Goal: Transaction & Acquisition: Purchase product/service

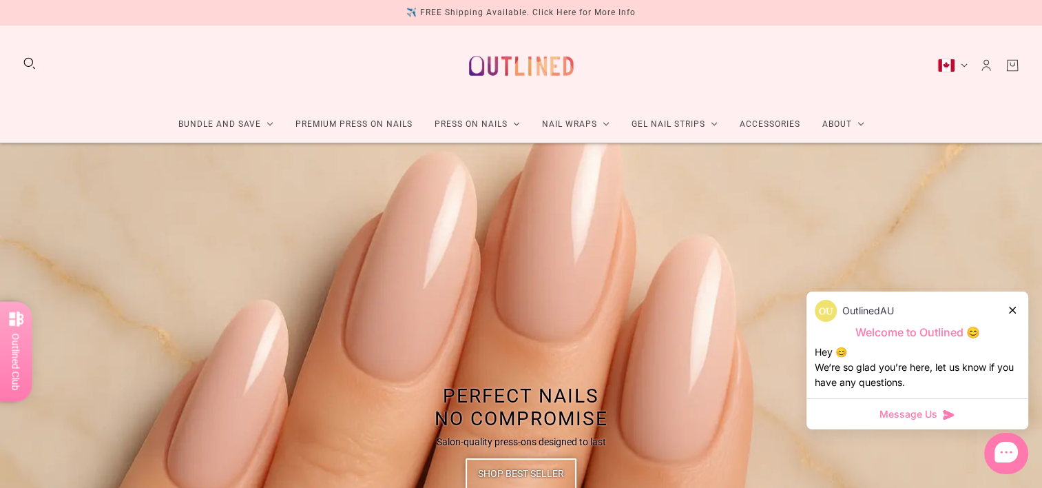
click at [549, 16] on div "✈️ FREE Shipping Available. Click Here for More Info" at bounding box center [520, 13] width 229 height 14
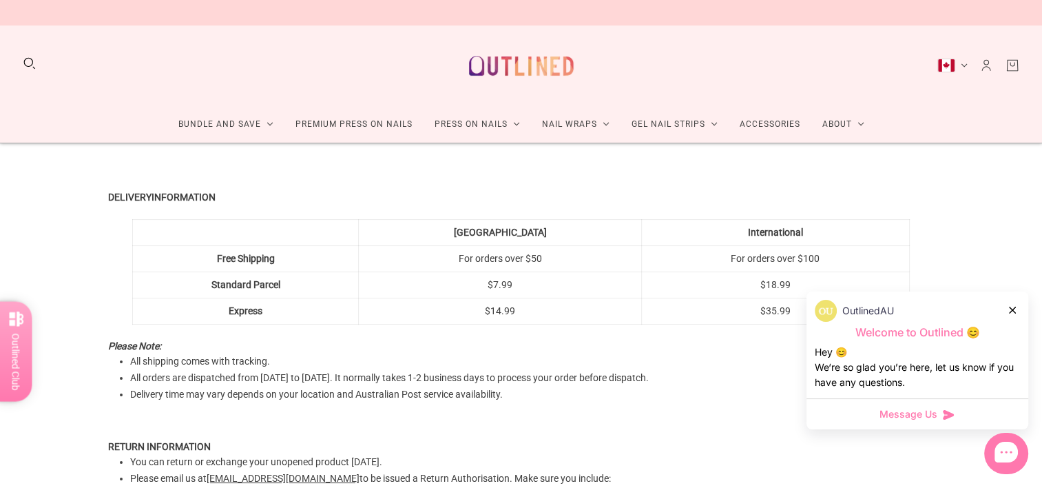
click at [1012, 309] on icon at bounding box center [1012, 309] width 7 height 7
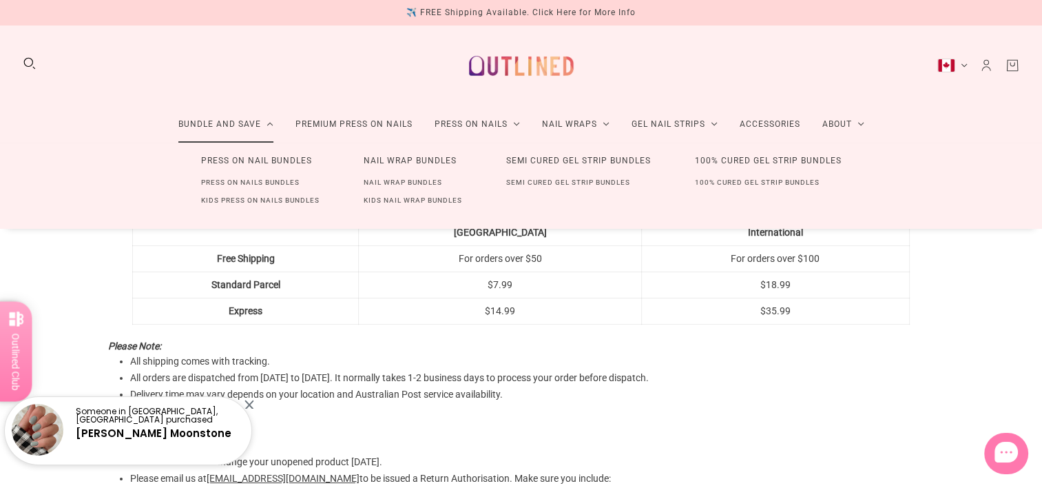
click at [251, 161] on link "Press On Nail Bundles" at bounding box center [256, 160] width 155 height 25
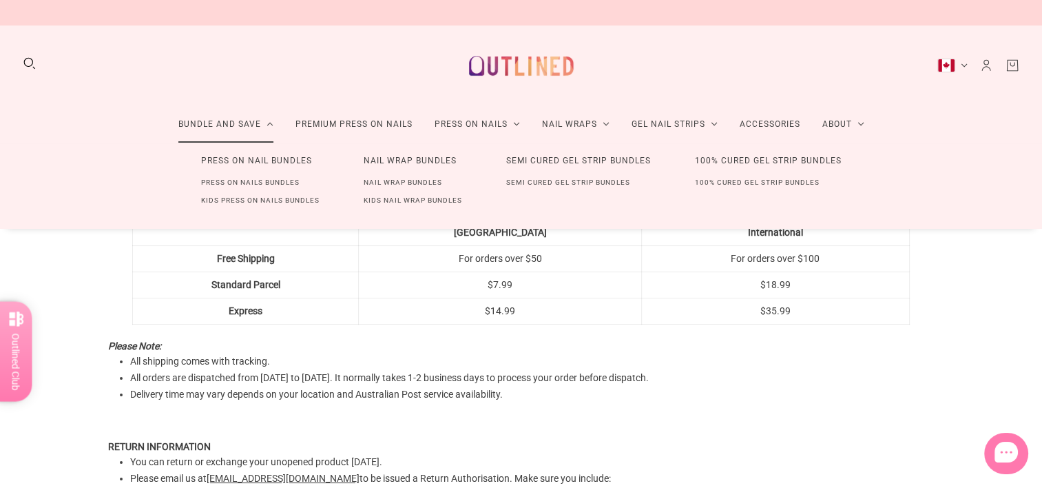
click at [246, 187] on link "Press On Nails Bundles" at bounding box center [250, 183] width 143 height 18
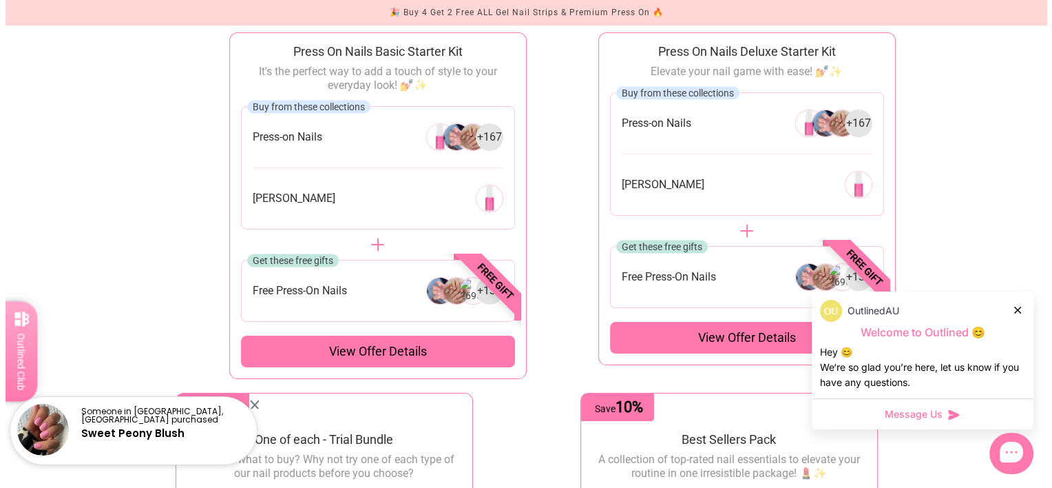
scroll to position [145, 0]
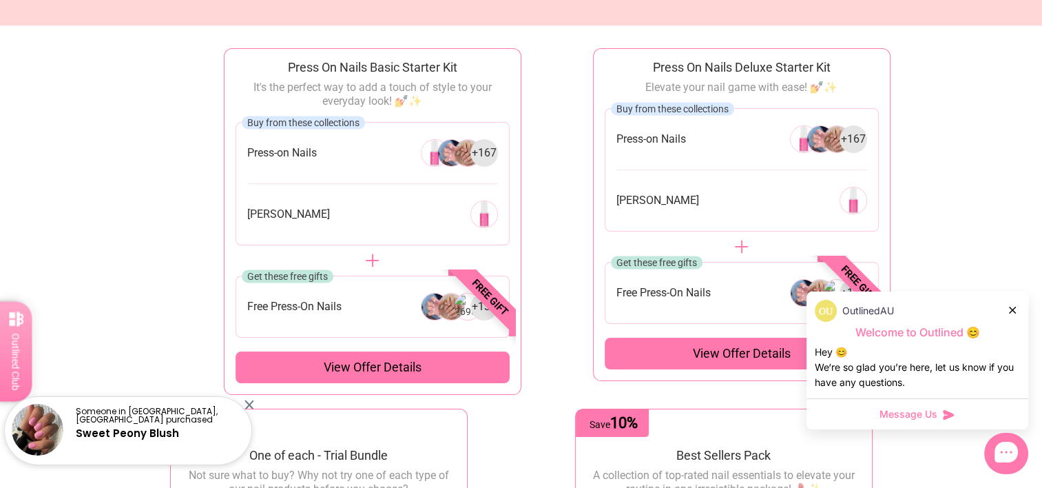
click at [413, 377] on div "View offer details" at bounding box center [372, 367] width 274 height 32
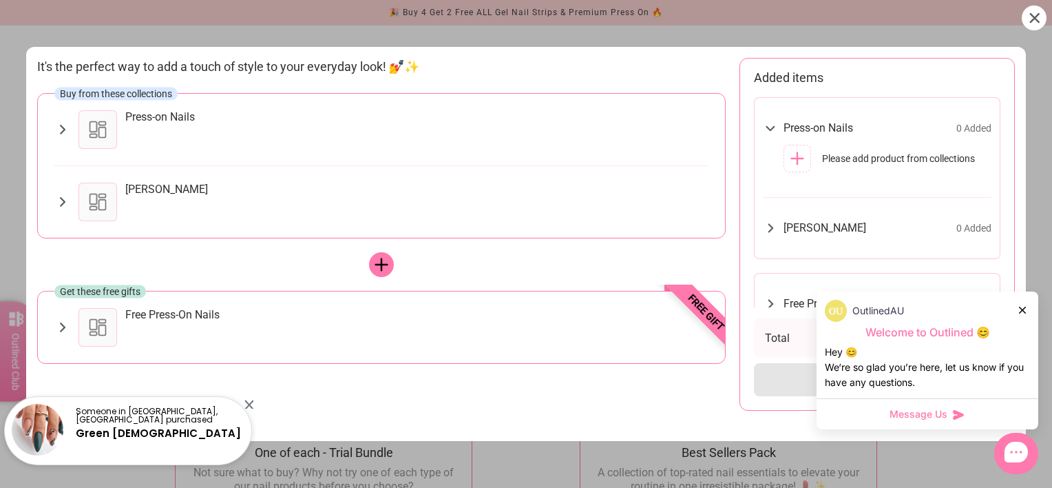
scroll to position [63, 0]
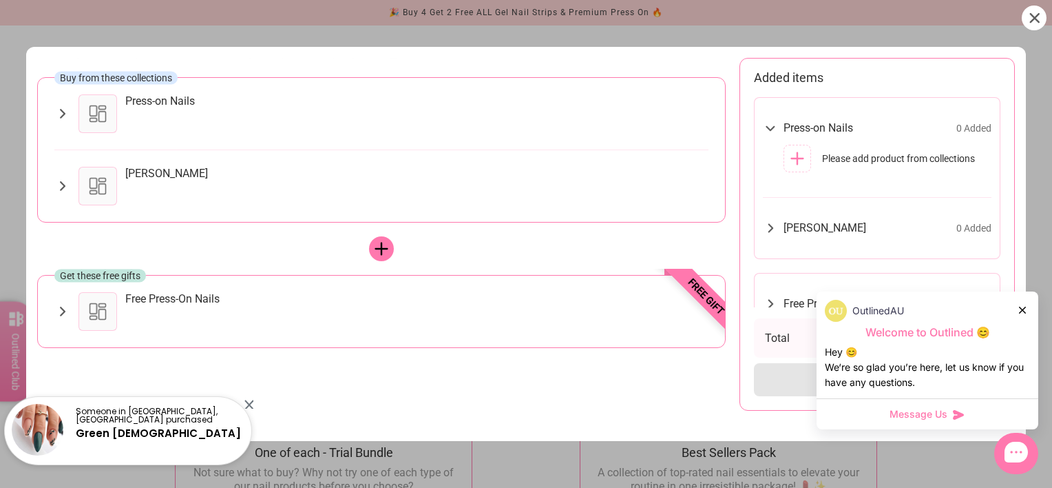
click at [1032, 306] on div "OutlinedAU Welcome to Outlined 😊 Hey 😊 We‘re so glad you’re here, let us know i…" at bounding box center [928, 344] width 222 height 107
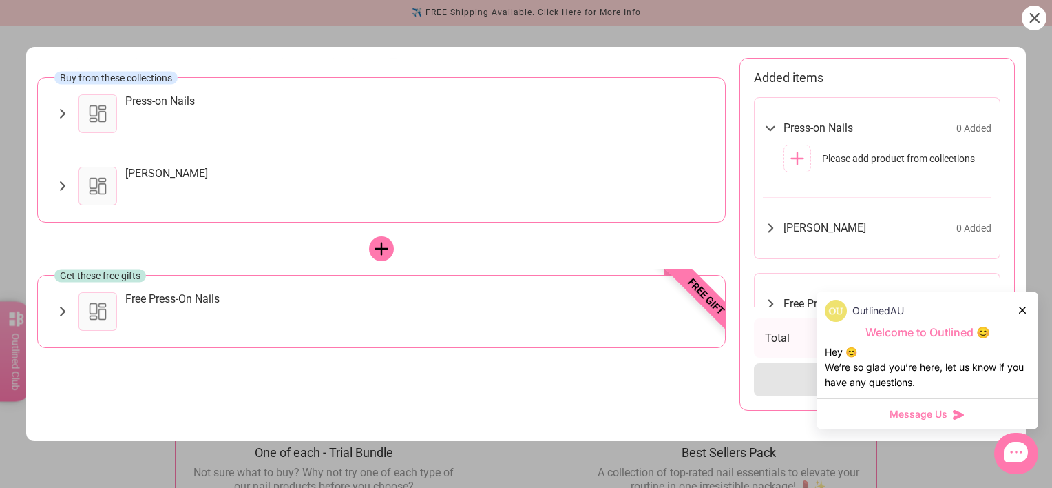
click at [1023, 310] on icon at bounding box center [1022, 309] width 7 height 7
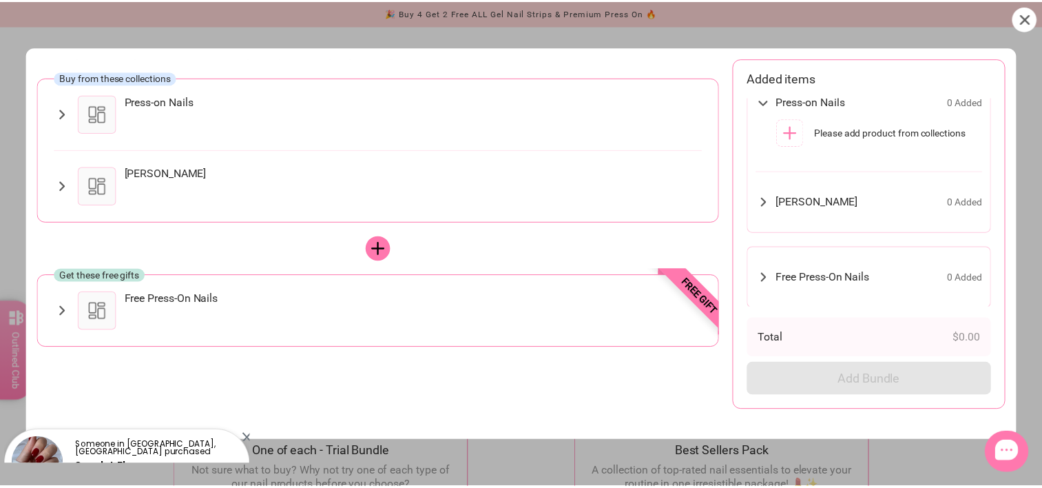
scroll to position [0, 0]
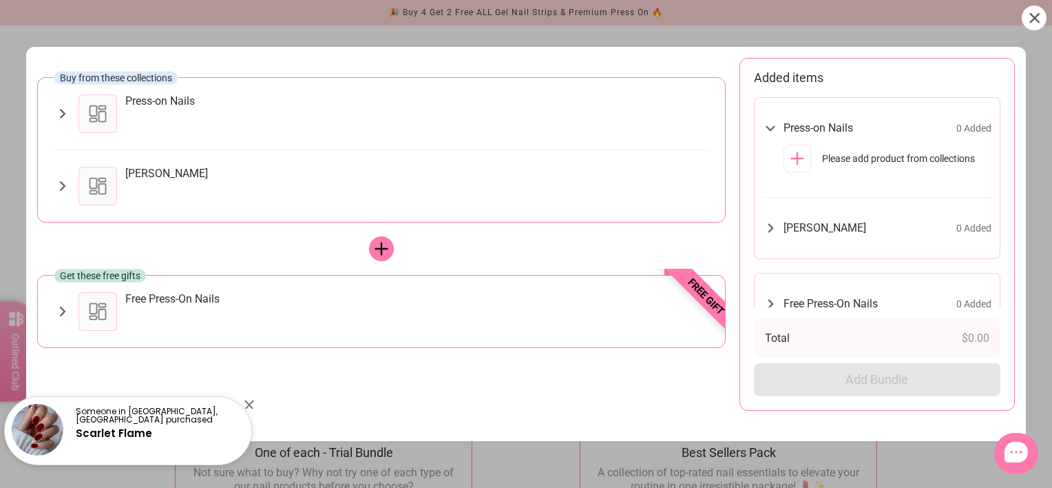
click at [1032, 12] on div at bounding box center [1034, 18] width 25 height 25
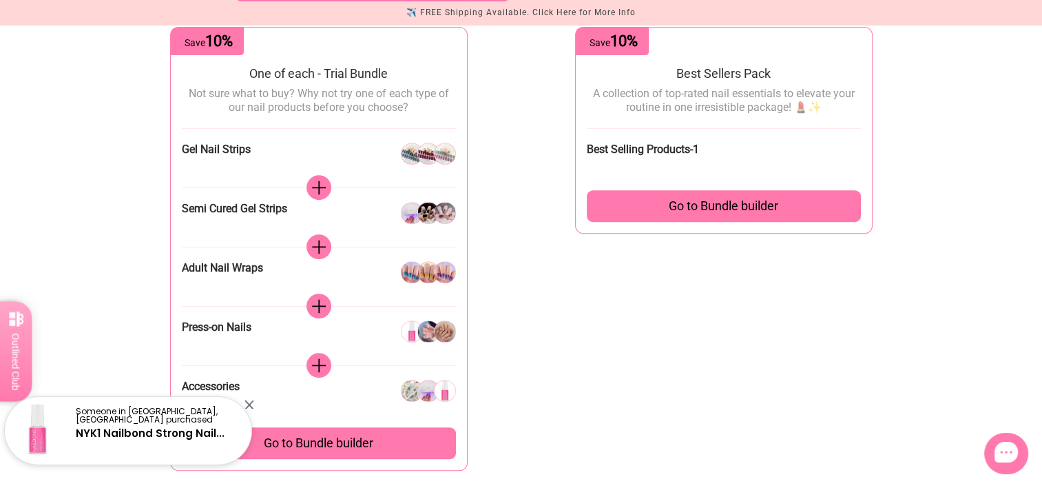
scroll to position [529, 0]
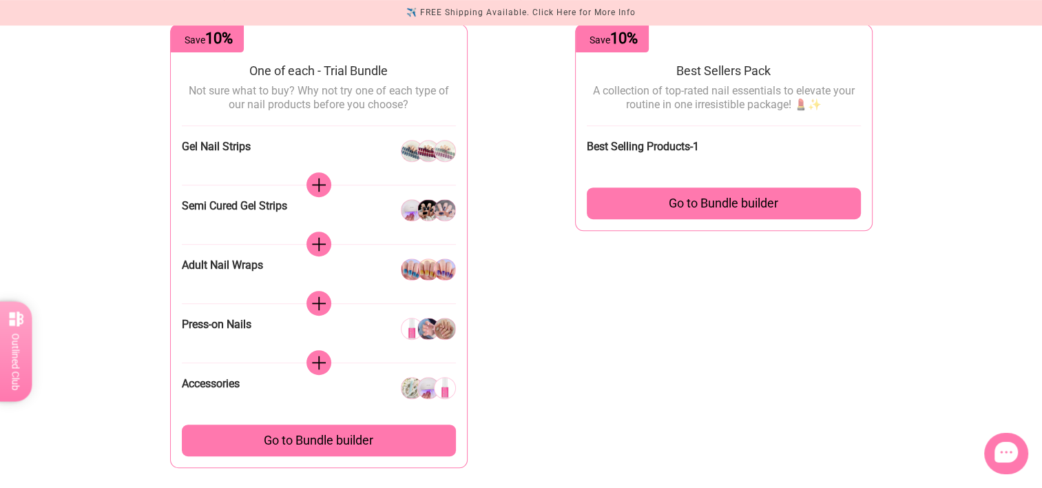
click at [788, 203] on div "Go to Bundle builder" at bounding box center [724, 203] width 274 height 32
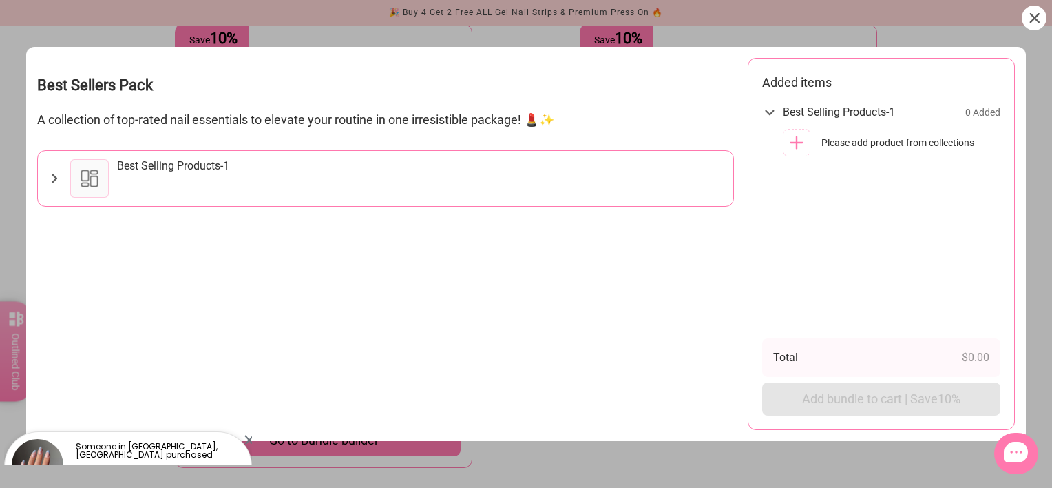
click at [96, 176] on div at bounding box center [89, 178] width 39 height 39
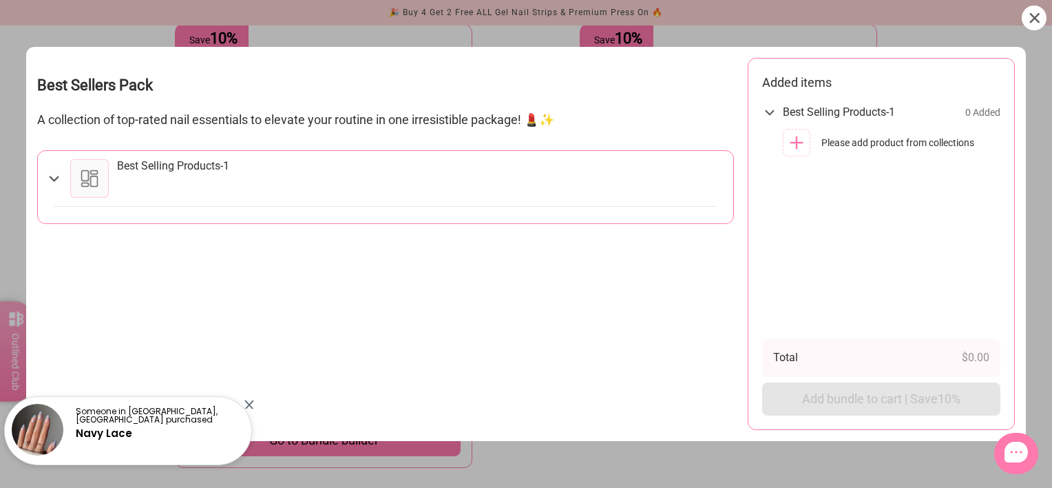
click at [96, 176] on div at bounding box center [89, 178] width 39 height 39
click at [55, 178] on icon at bounding box center [54, 178] width 17 height 16
click at [76, 177] on div at bounding box center [89, 178] width 39 height 39
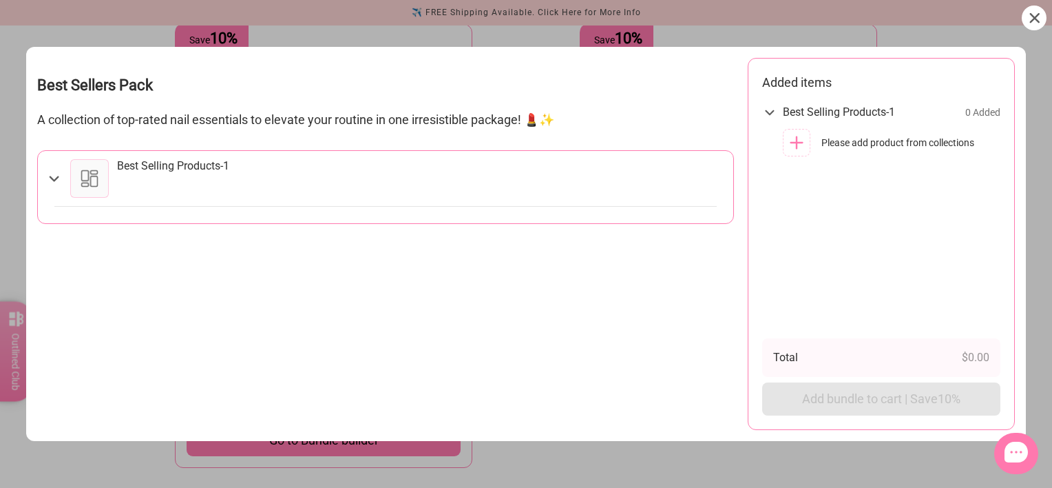
click at [1034, 17] on icon at bounding box center [1034, 18] width 10 height 10
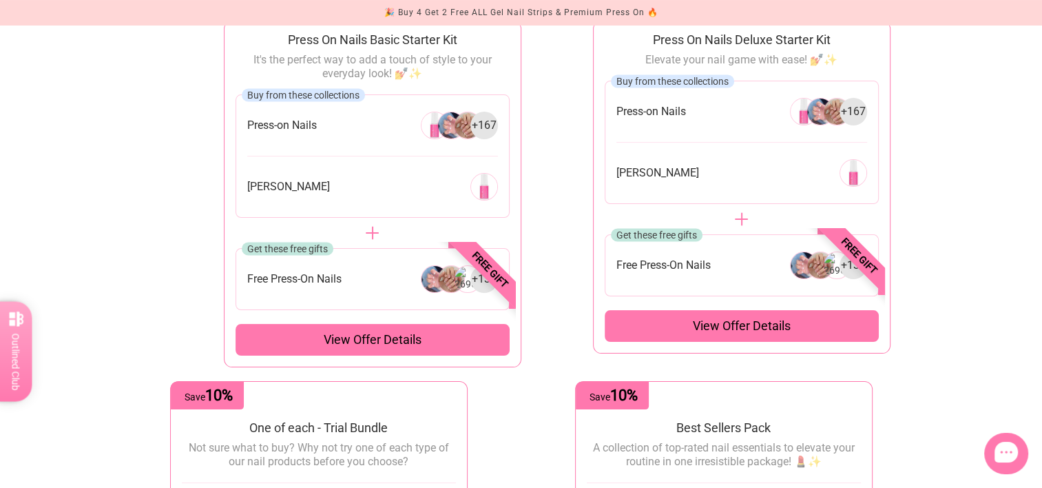
scroll to position [0, 0]
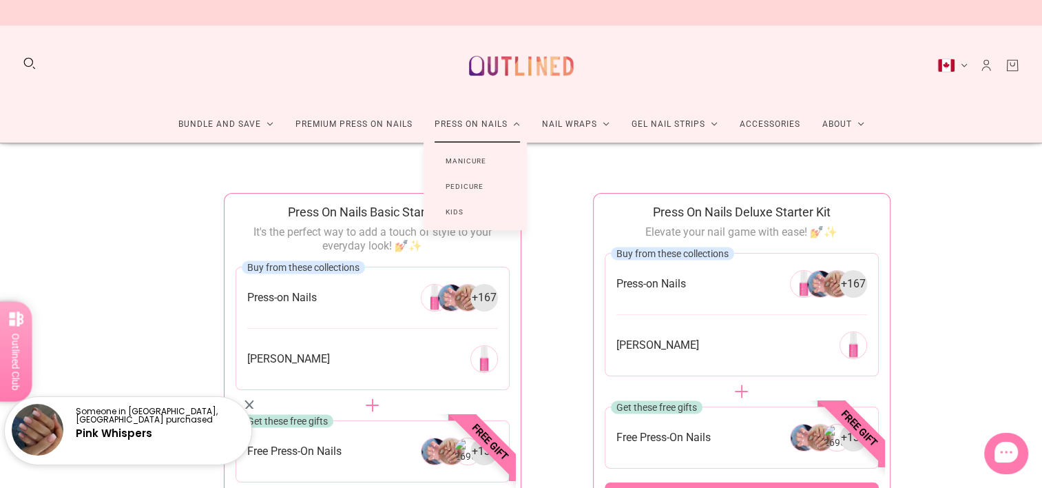
click at [479, 160] on link "Manicure" at bounding box center [465, 160] width 85 height 25
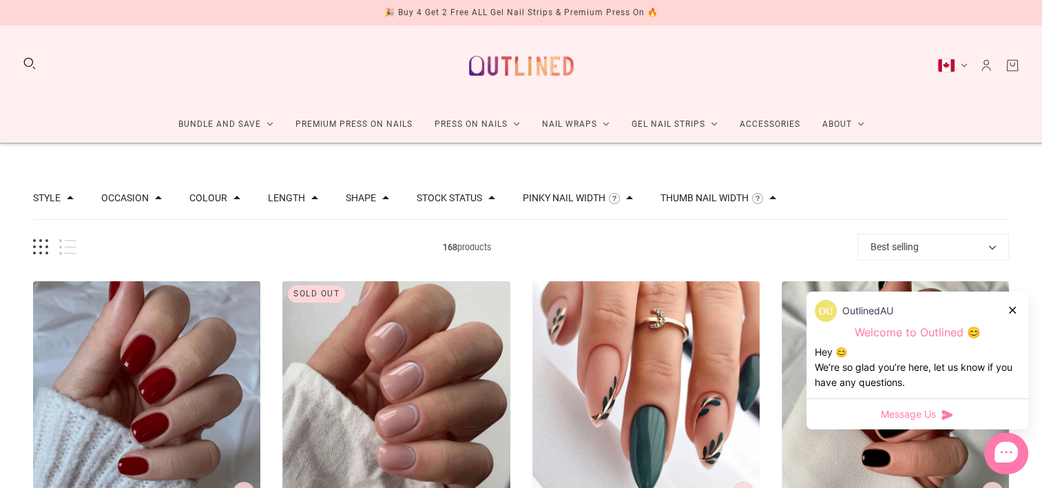
click at [1012, 309] on icon at bounding box center [1012, 309] width 7 height 7
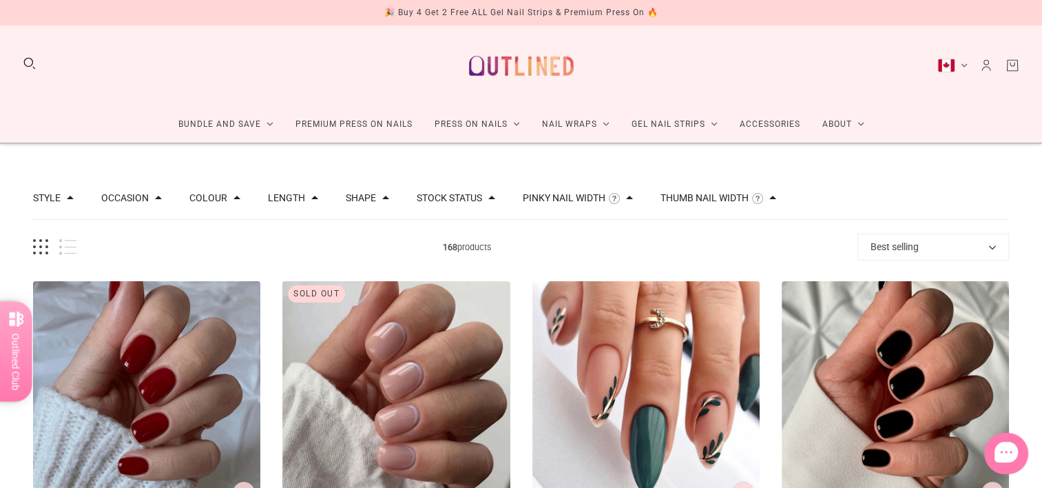
click at [299, 198] on button "Length" at bounding box center [286, 198] width 37 height 10
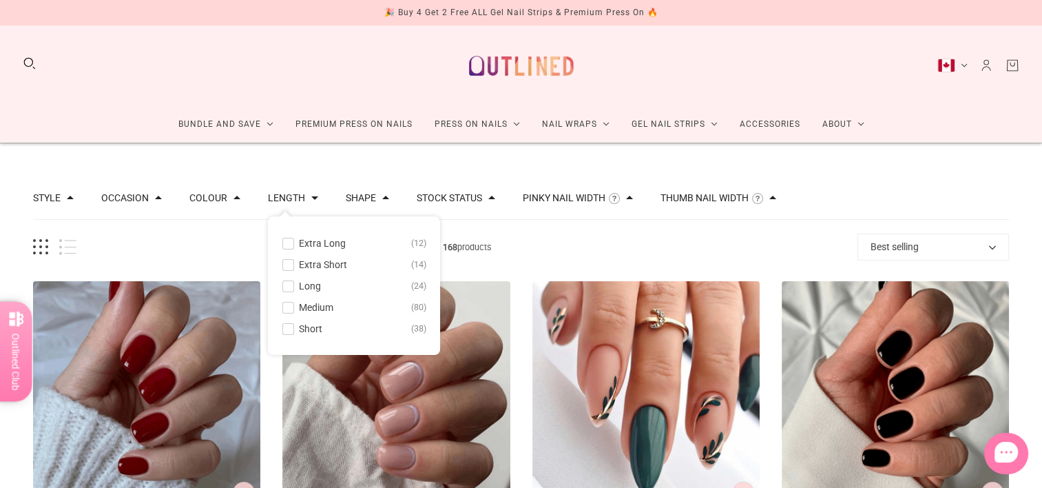
click at [287, 267] on span at bounding box center [288, 265] width 10 height 10
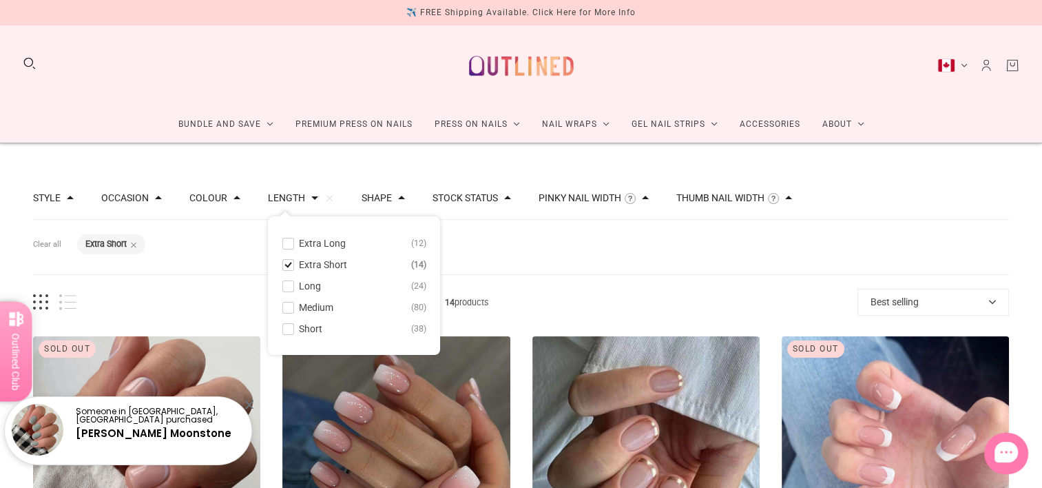
click at [285, 330] on span at bounding box center [288, 329] width 10 height 10
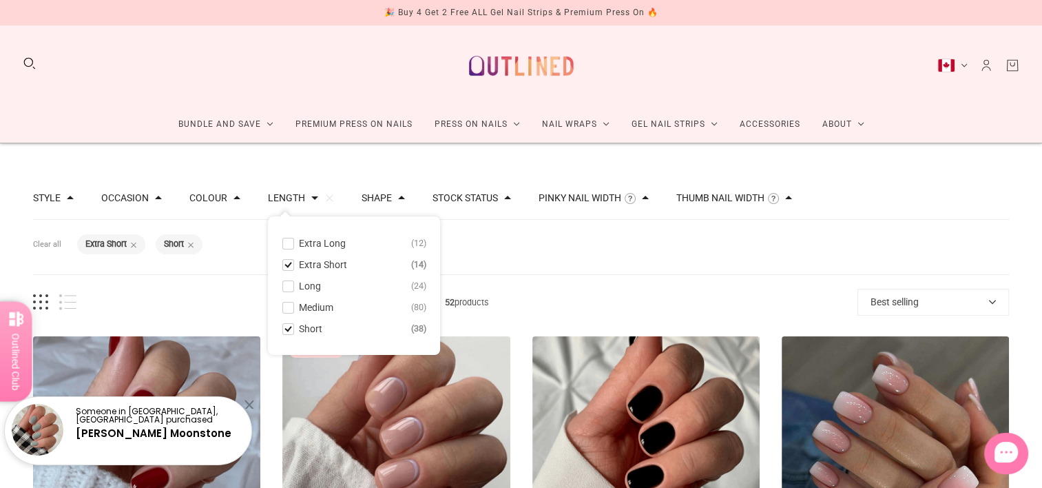
click at [741, 306] on span "52 products" at bounding box center [466, 302] width 781 height 14
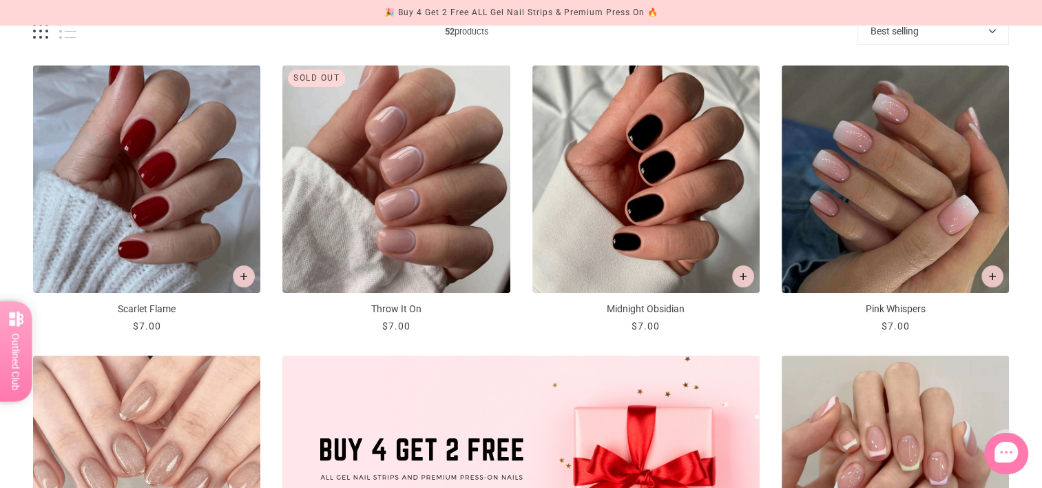
scroll to position [273, 0]
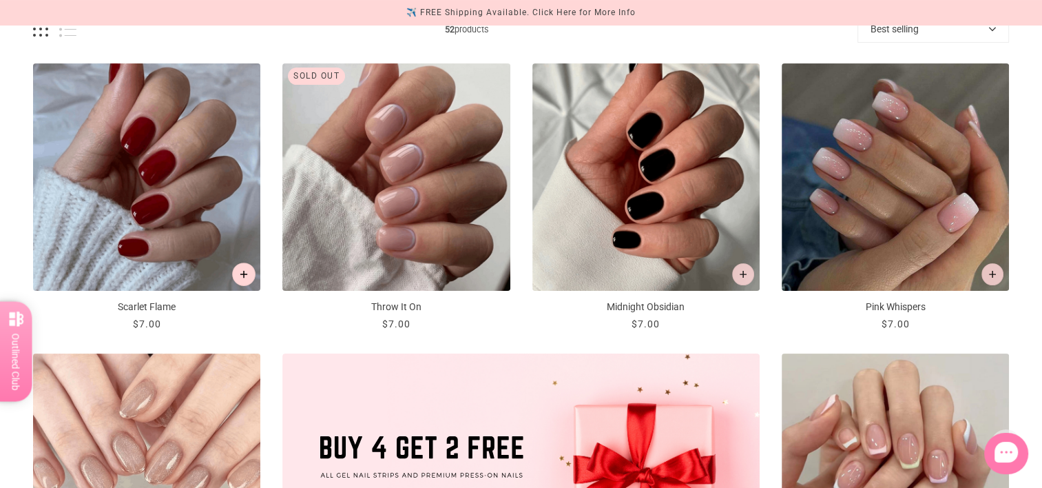
click at [244, 272] on icon "Add to cart" at bounding box center [244, 275] width 8 height 8
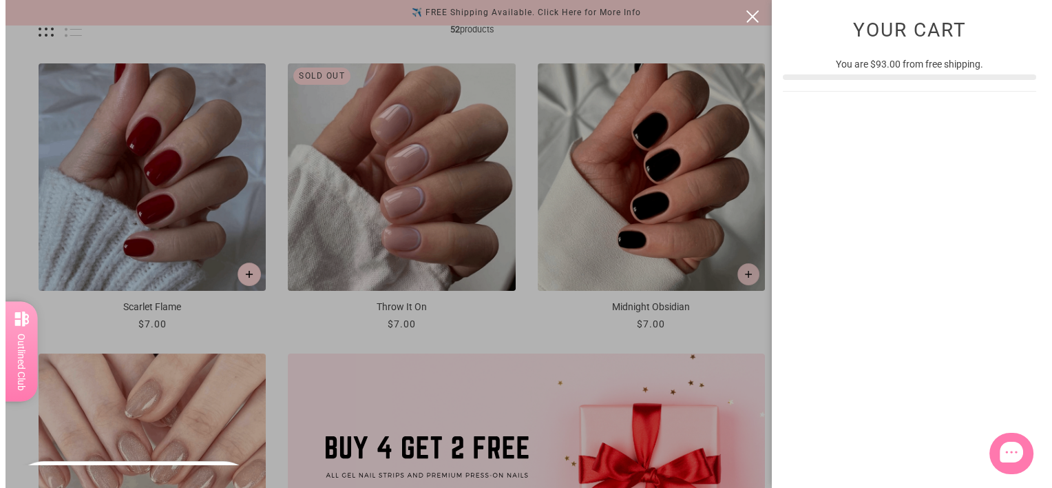
scroll to position [0, 0]
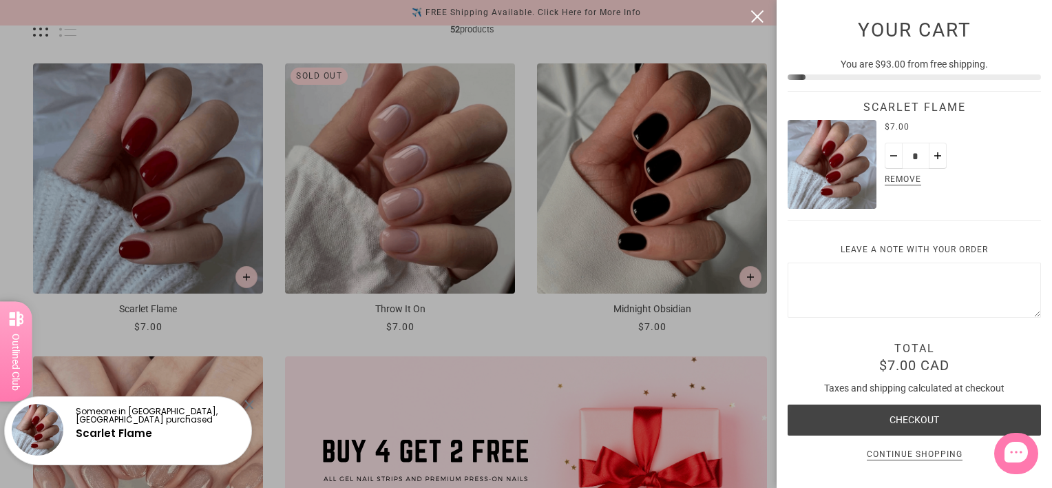
click at [331, 39] on div at bounding box center [526, 244] width 1052 height 488
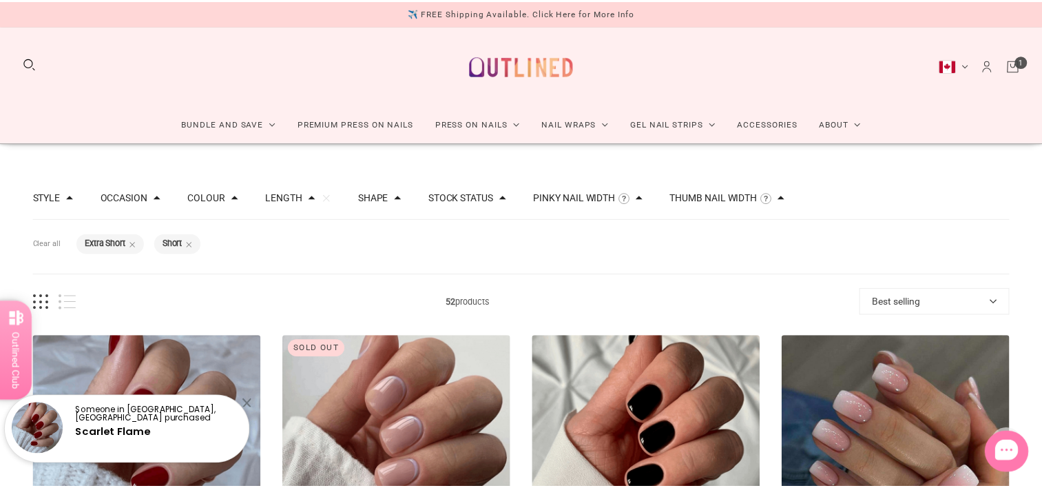
scroll to position [273, 0]
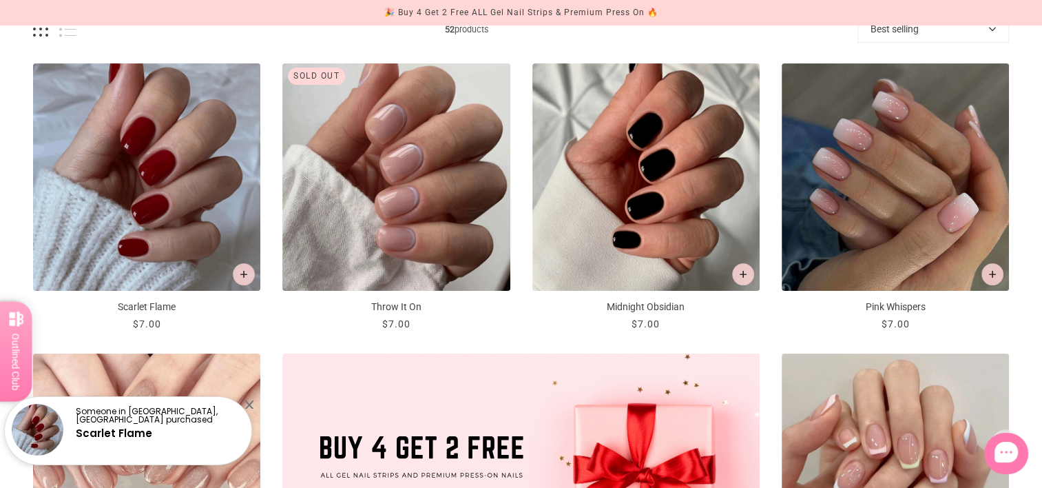
click at [430, 180] on img "Throw It On" at bounding box center [395, 176] width 227 height 227
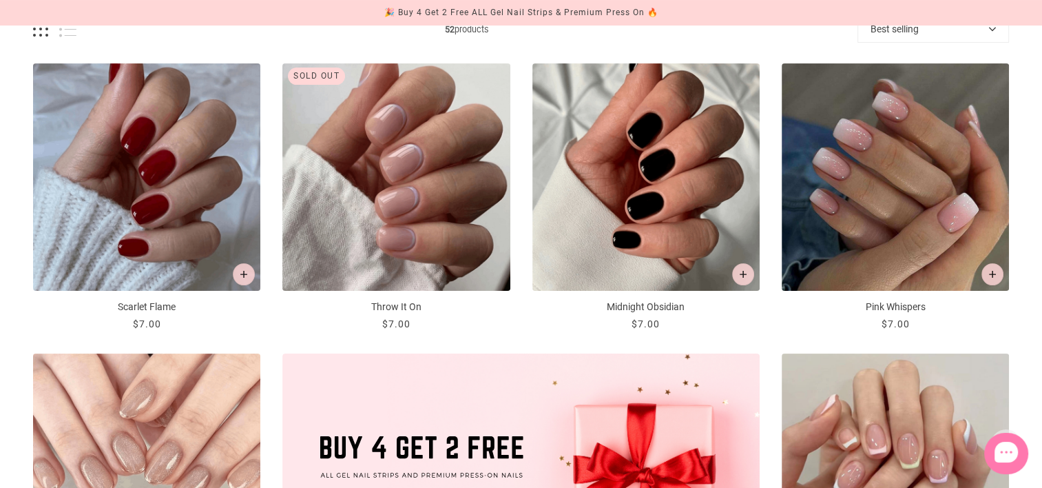
scroll to position [273, 0]
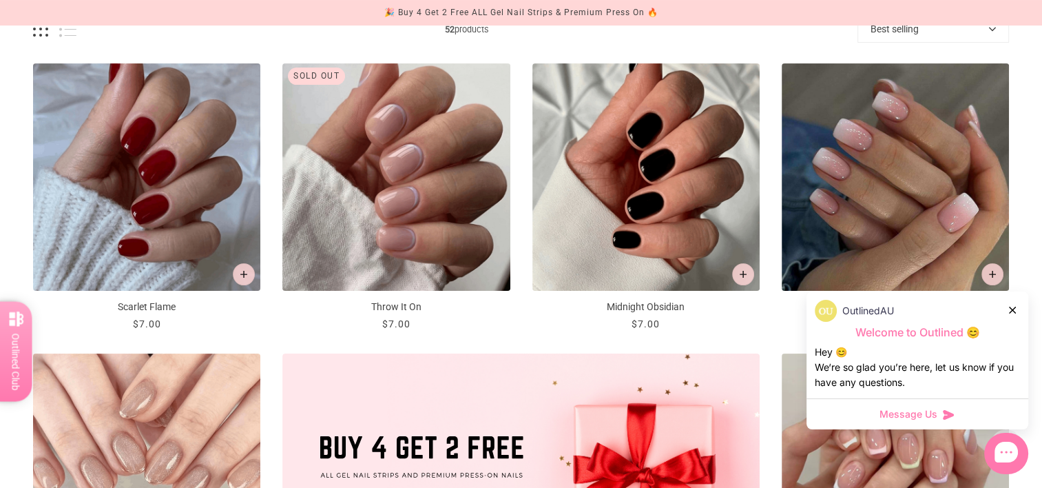
click at [1014, 310] on icon at bounding box center [1012, 309] width 7 height 7
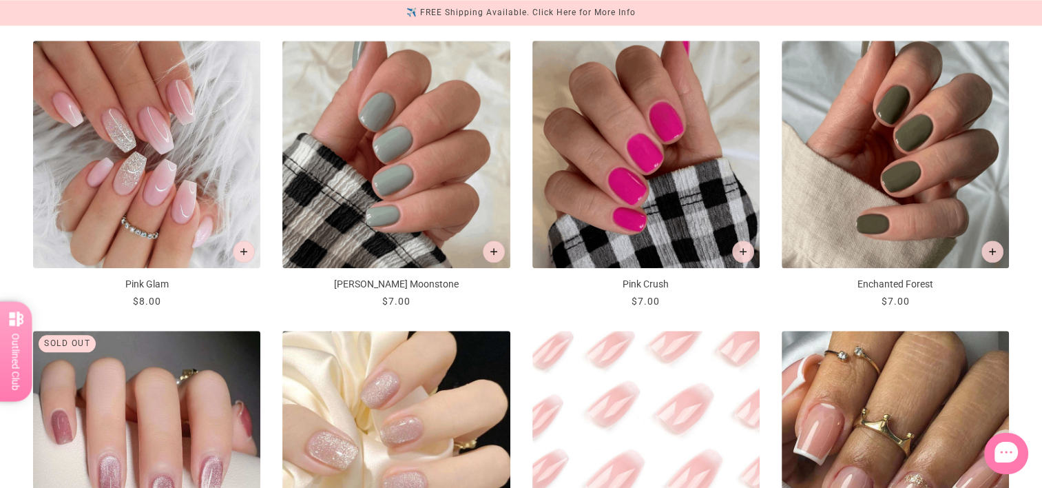
scroll to position [1455, 0]
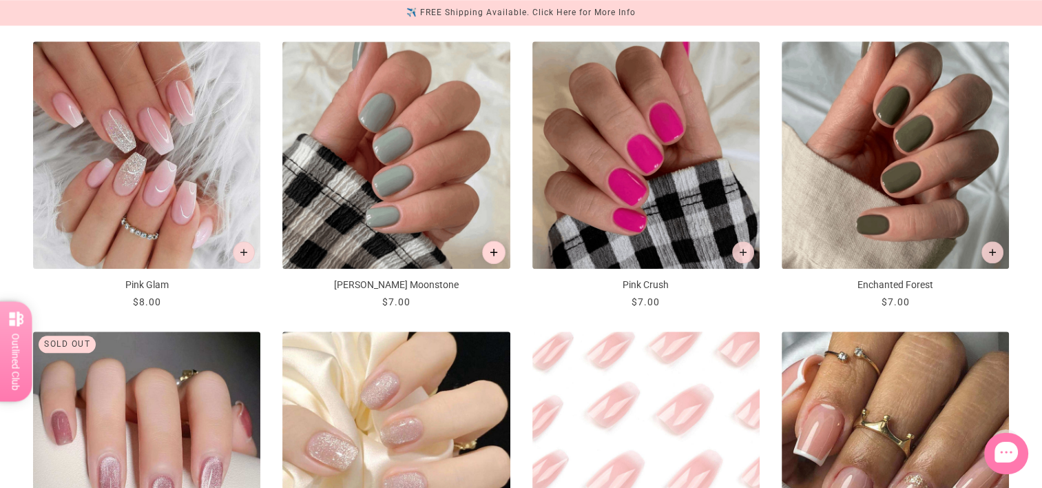
click at [493, 251] on icon "Add to cart" at bounding box center [494, 253] width 8 height 8
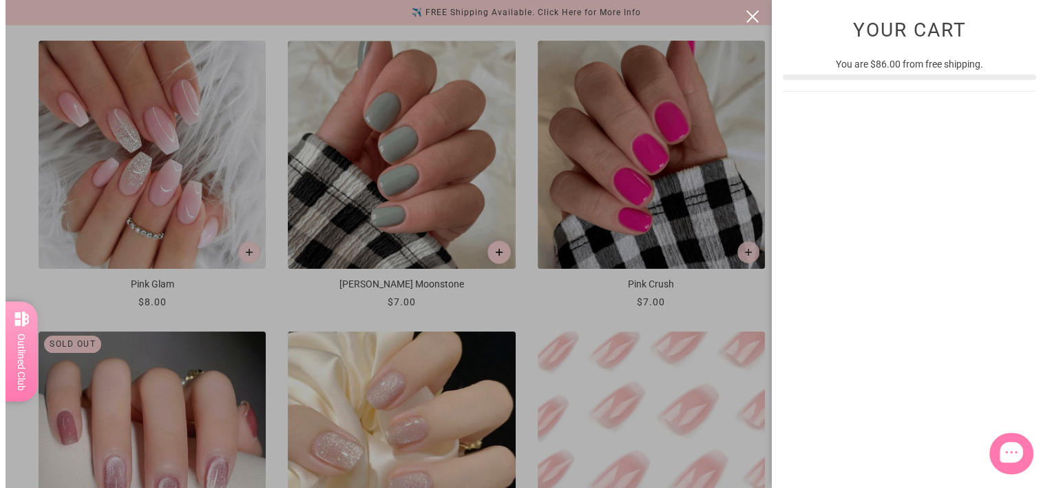
scroll to position [0, 0]
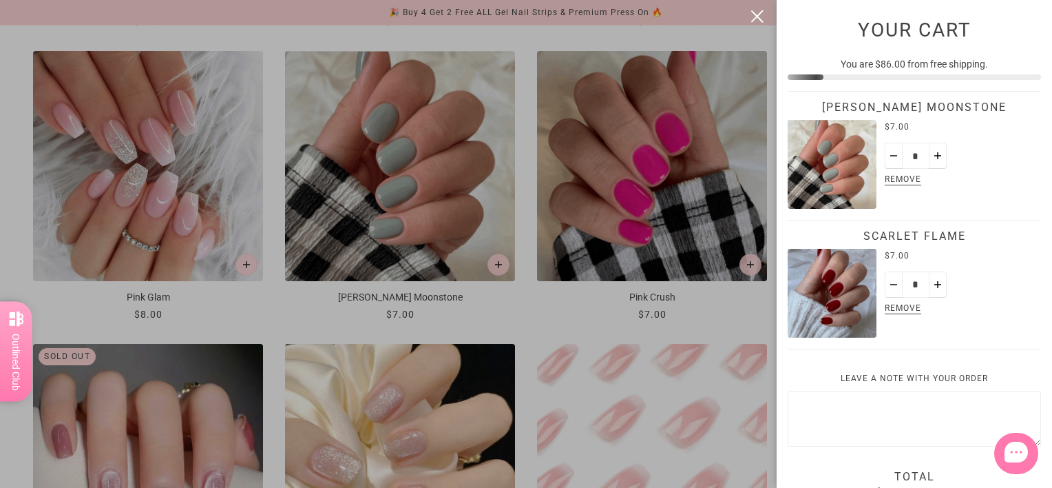
click at [757, 17] on button "close" at bounding box center [757, 16] width 17 height 17
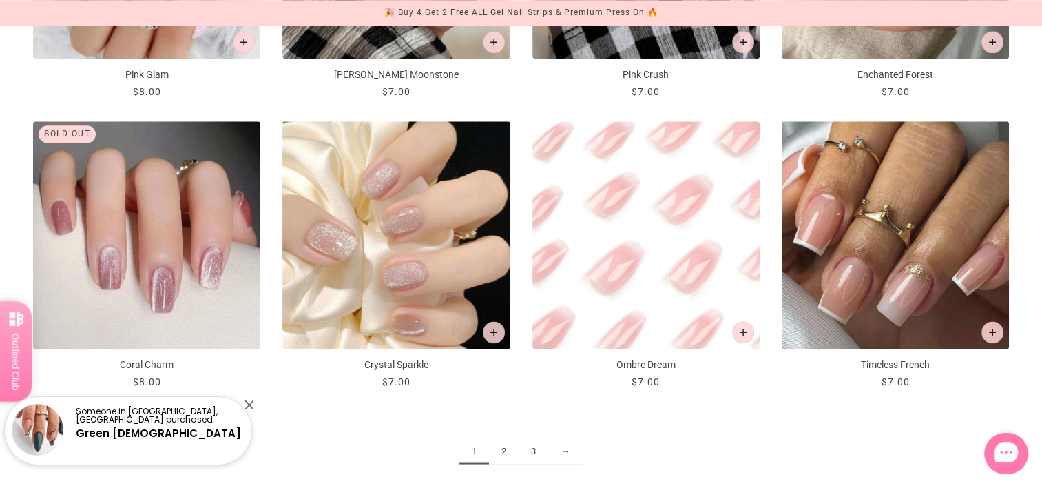
scroll to position [1669, 0]
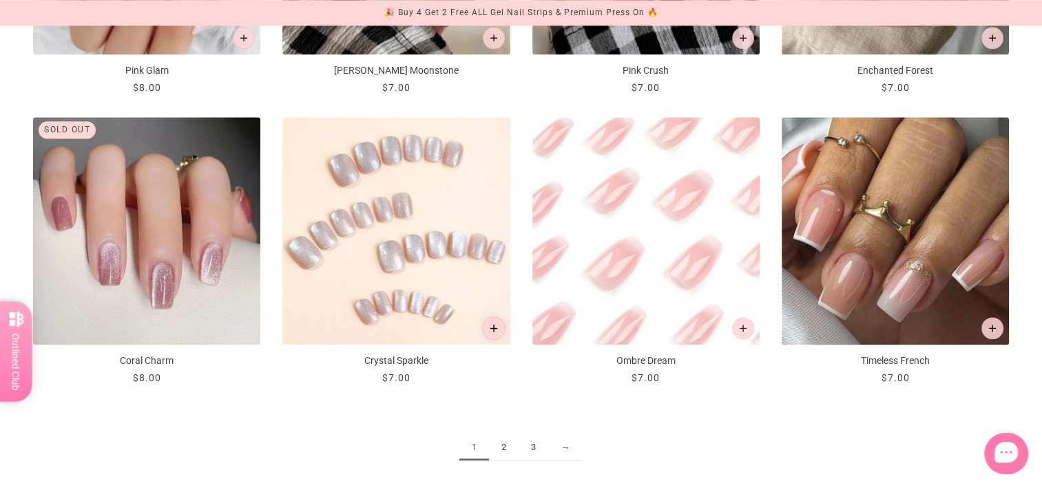
click at [493, 325] on icon "Add to cart" at bounding box center [494, 328] width 8 height 8
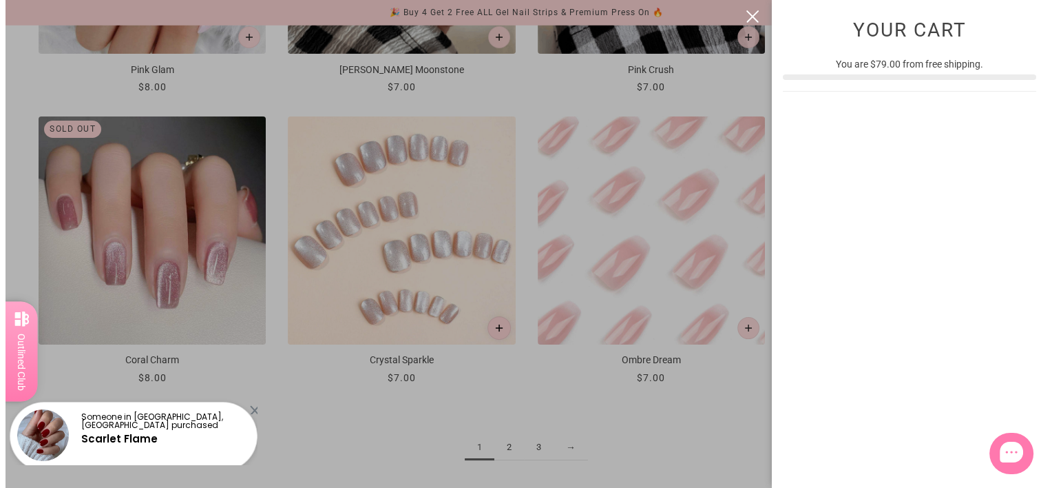
scroll to position [0, 0]
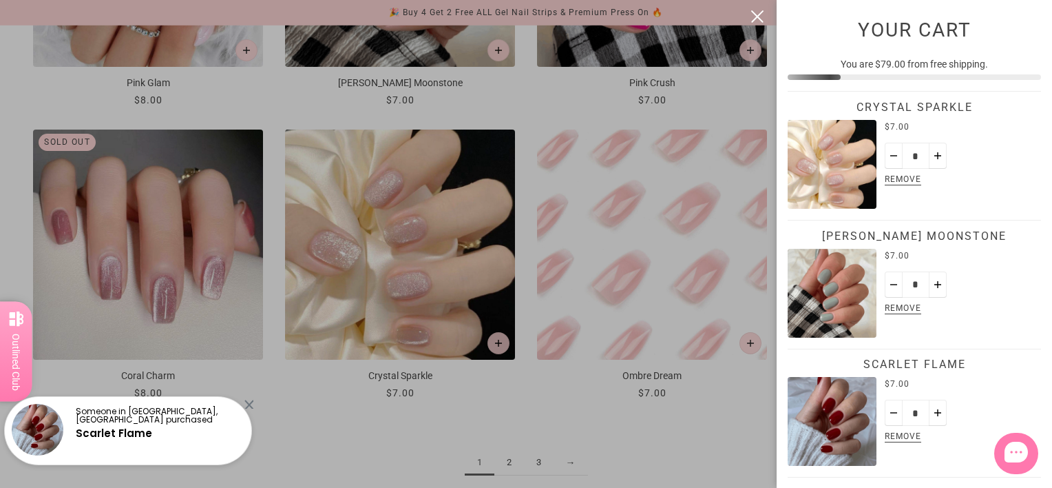
click at [724, 415] on div at bounding box center [526, 244] width 1052 height 488
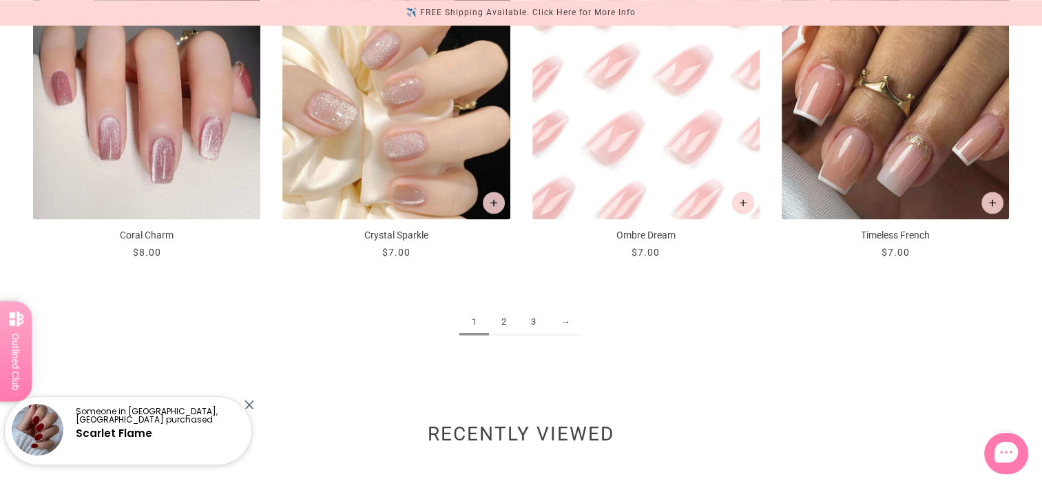
click at [505, 320] on link "2" at bounding box center [504, 321] width 30 height 25
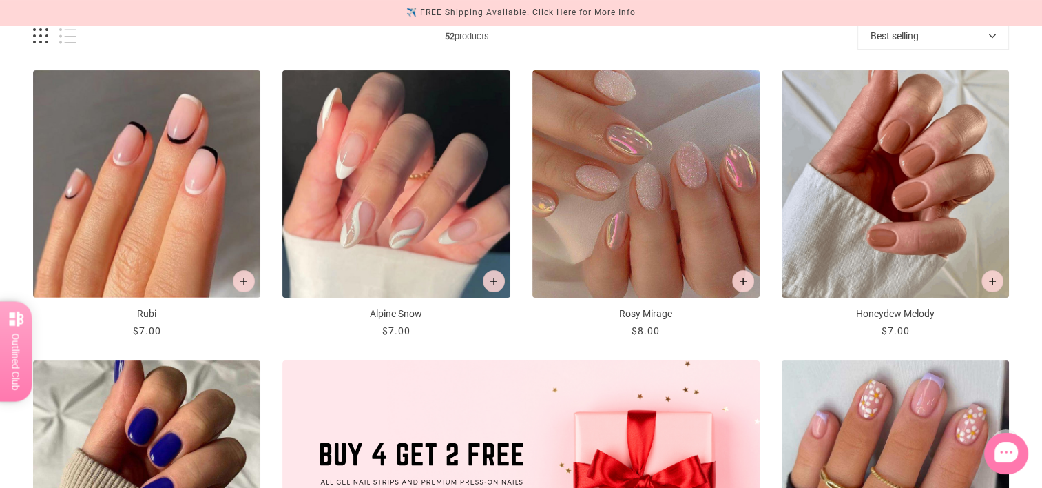
scroll to position [271, 0]
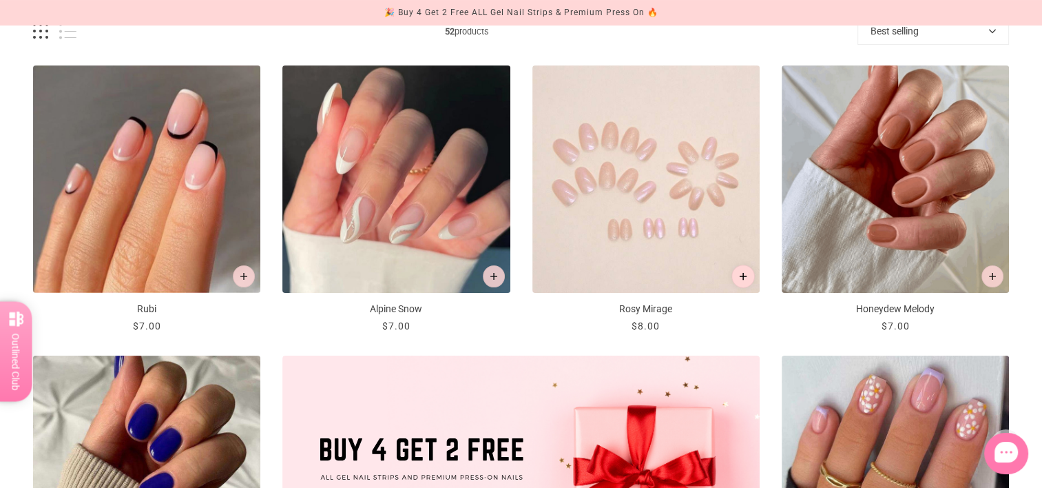
click at [753, 275] on button "Add to cart" at bounding box center [742, 275] width 23 height 23
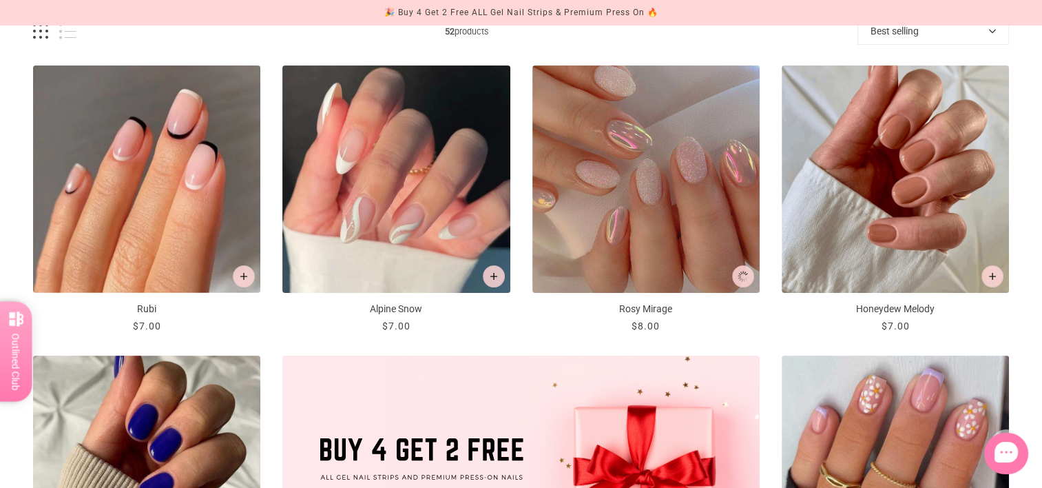
click at [0, 0] on div at bounding box center [0, 0] width 0 height 0
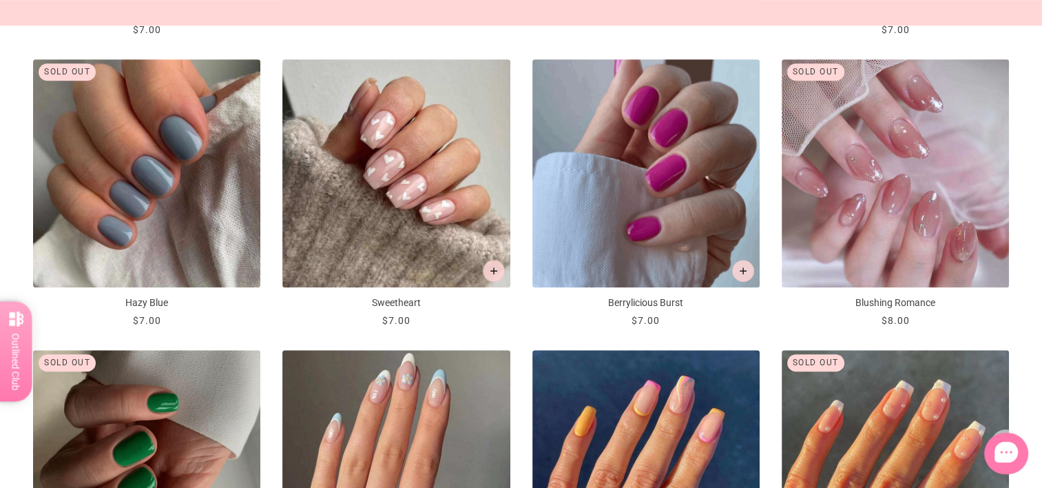
scroll to position [857, 0]
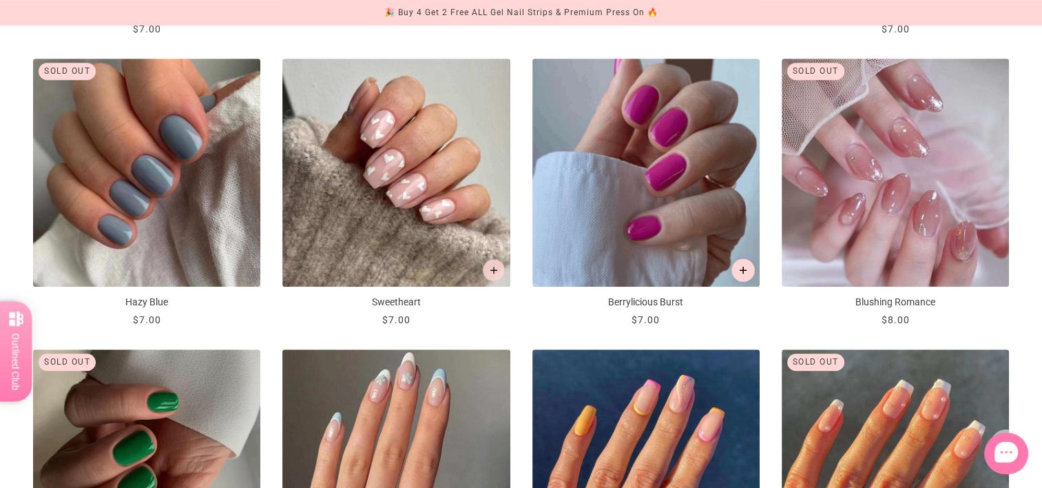
click at [743, 267] on icon "Add to cart" at bounding box center [743, 270] width 8 height 8
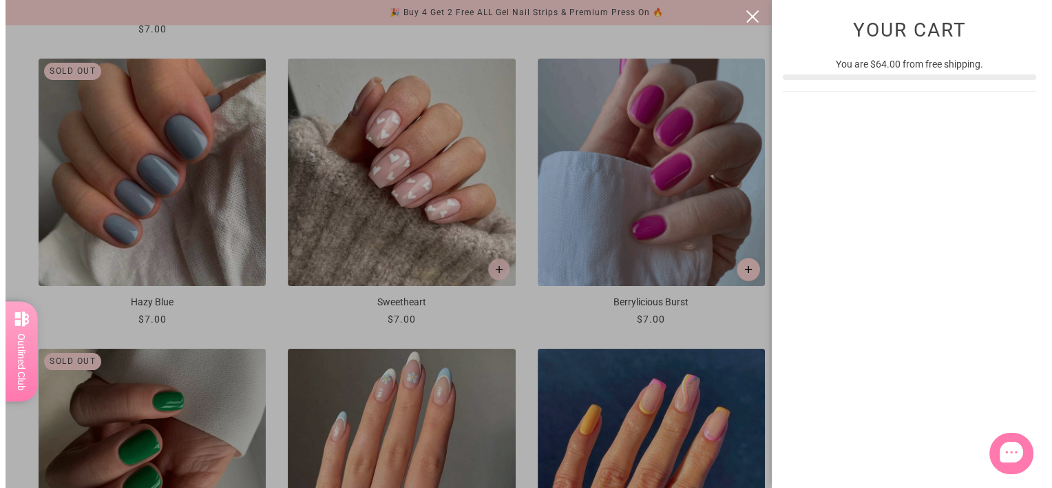
scroll to position [0, 0]
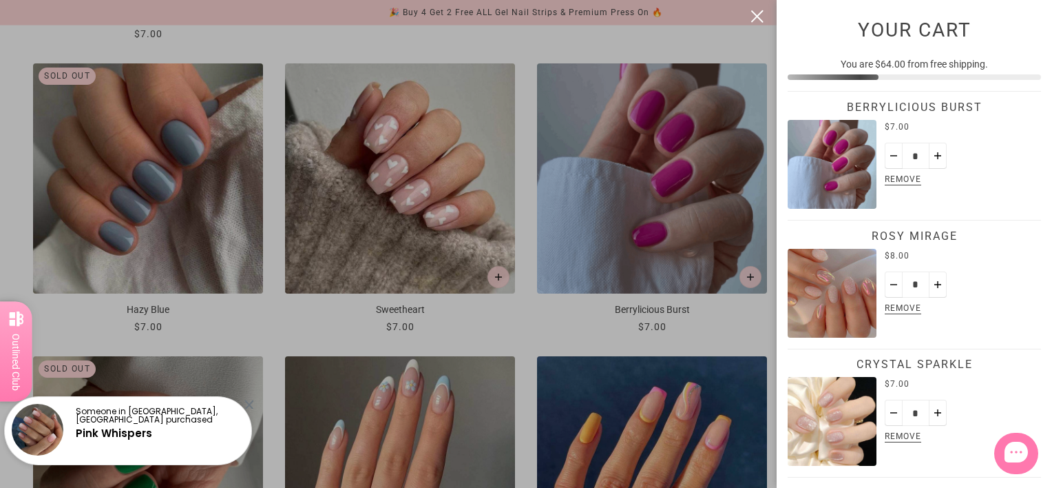
click at [762, 19] on button "close" at bounding box center [757, 16] width 17 height 17
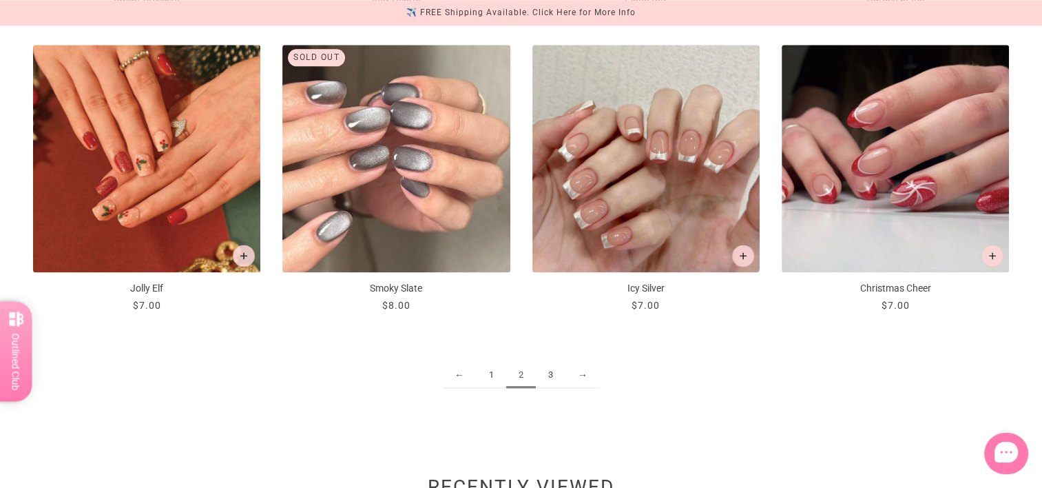
scroll to position [1793, 0]
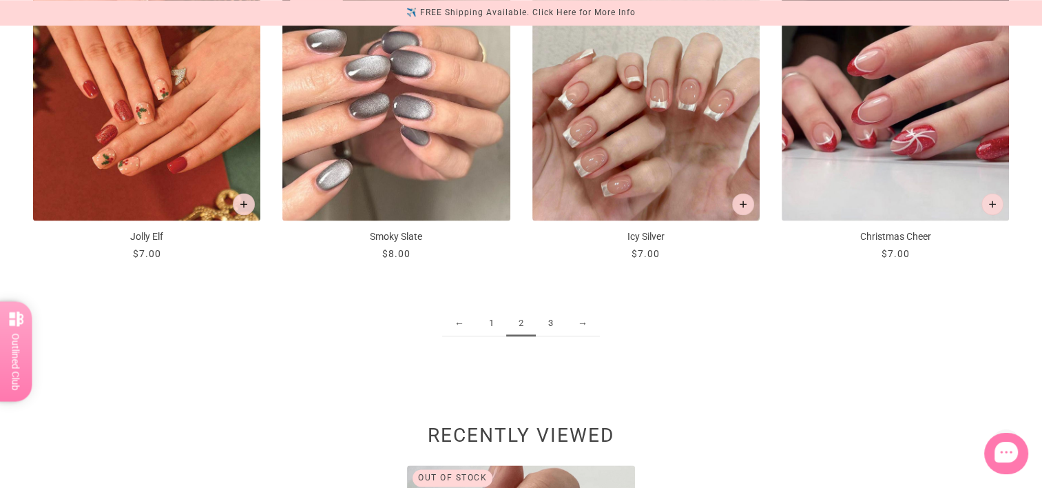
click at [552, 324] on link "3" at bounding box center [551, 323] width 30 height 25
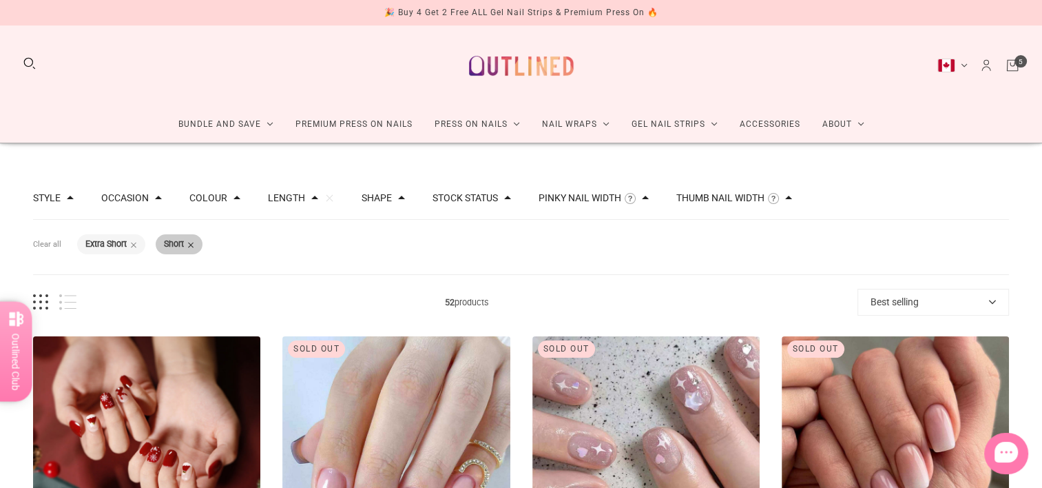
click at [194, 244] on span at bounding box center [190, 244] width 7 height 7
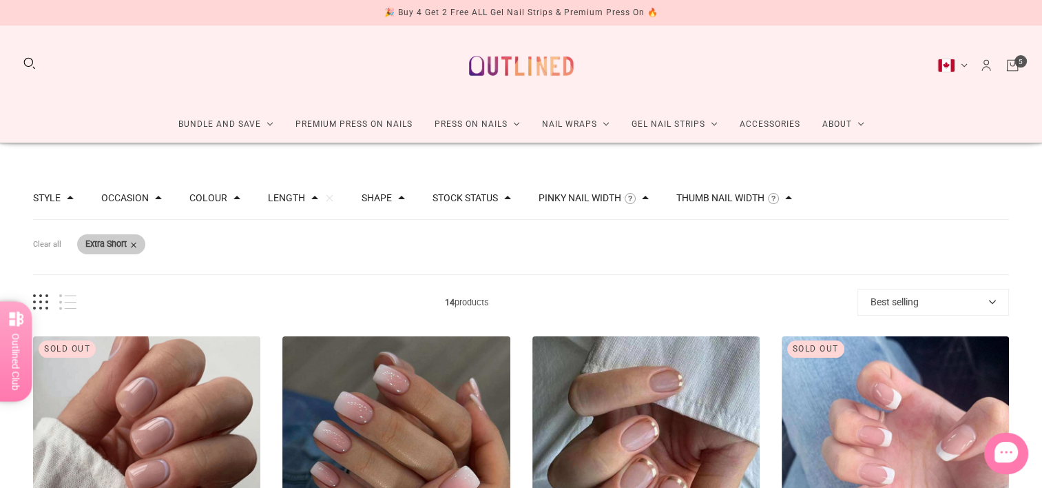
click at [137, 245] on span at bounding box center [133, 244] width 7 height 7
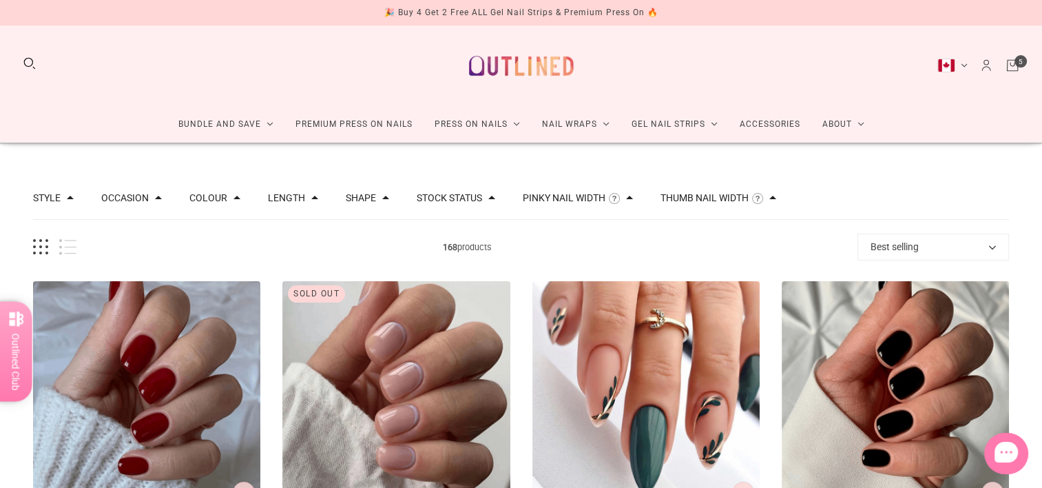
click at [301, 195] on div "Length" at bounding box center [293, 198] width 50 height 10
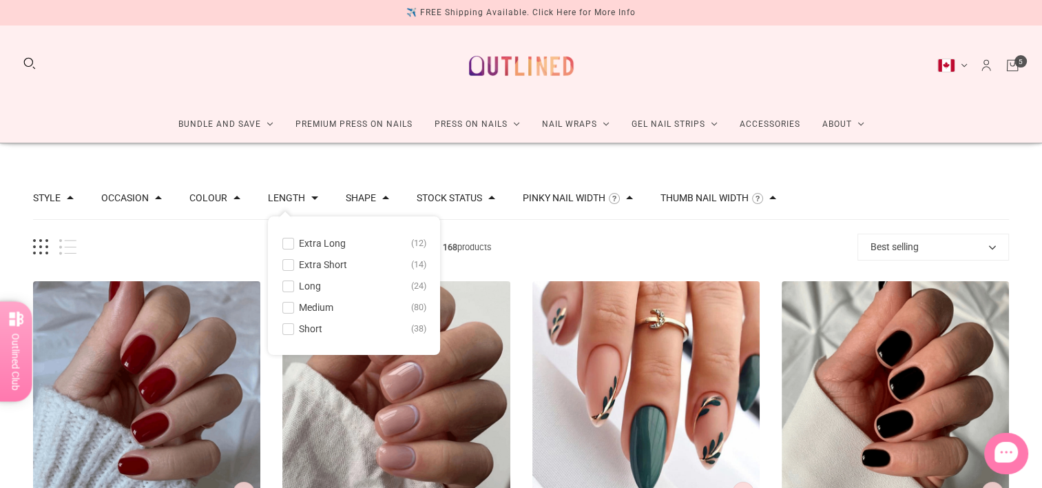
click at [285, 311] on span at bounding box center [288, 307] width 10 height 10
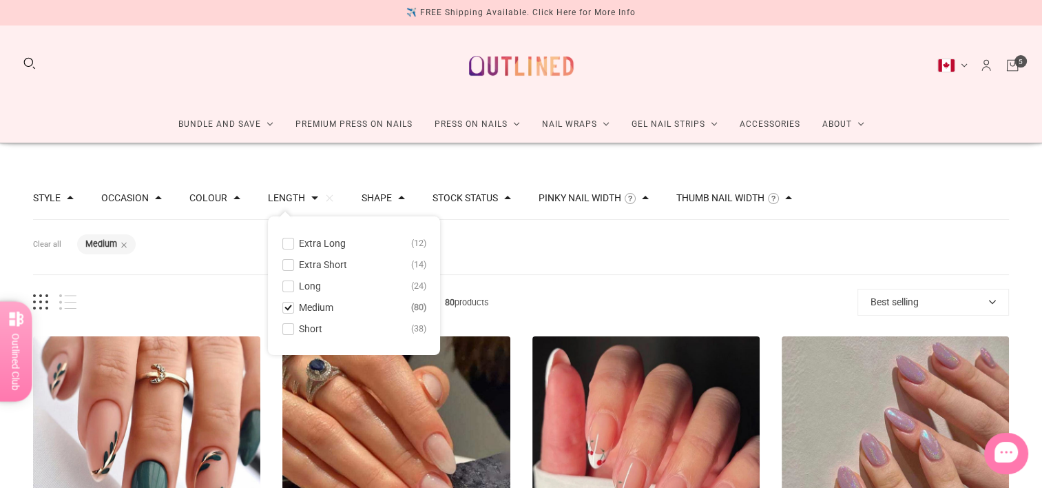
click at [813, 220] on div "Filters Clear all Length: Medium" at bounding box center [521, 247] width 976 height 54
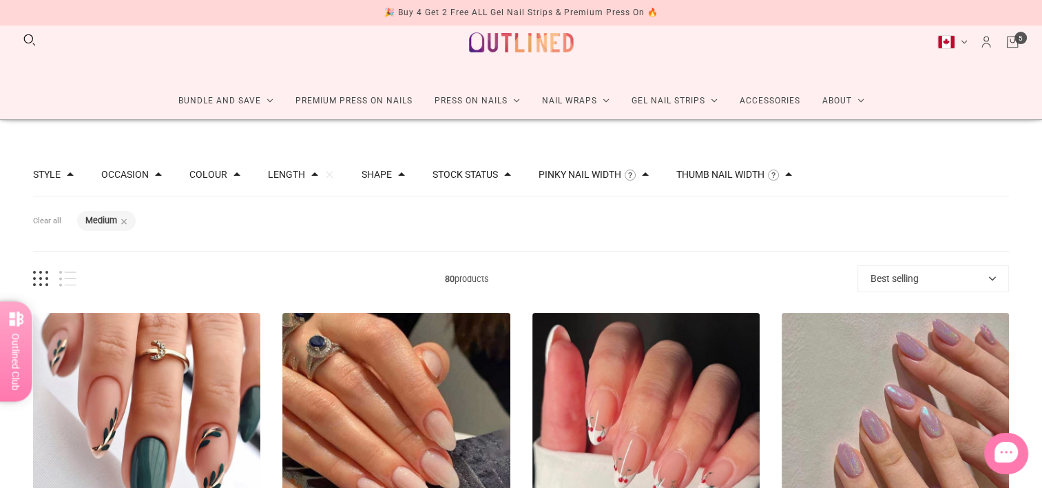
scroll to position [21, 0]
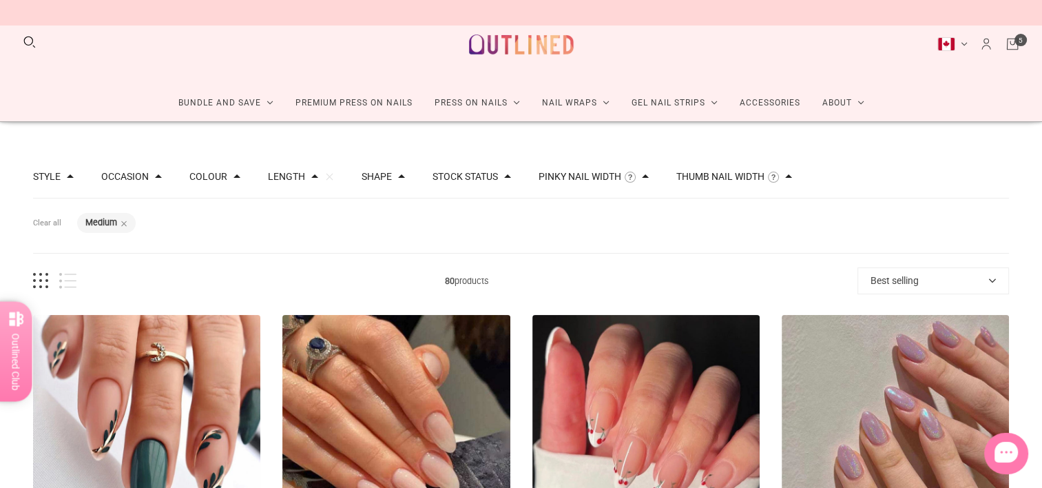
click at [296, 179] on button "Length" at bounding box center [286, 176] width 37 height 10
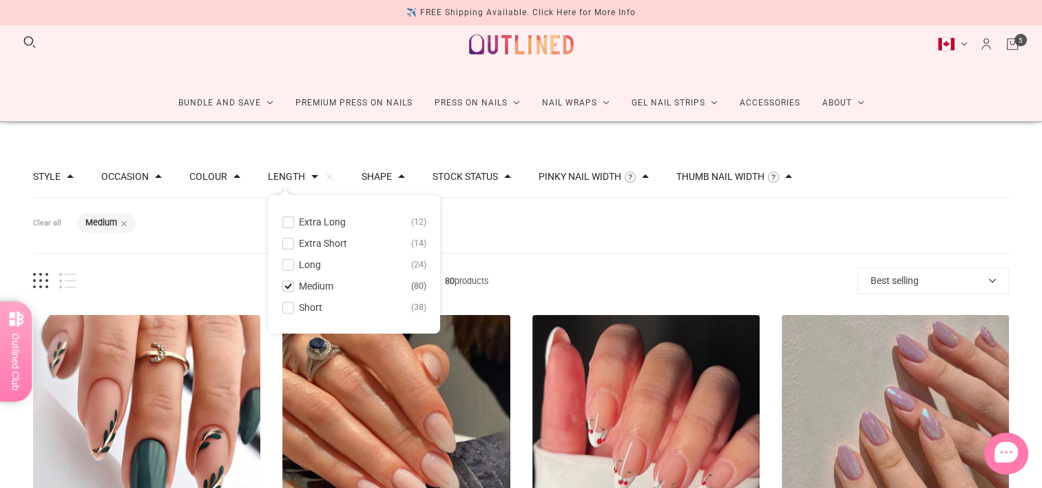
click at [286, 268] on span at bounding box center [288, 265] width 10 height 10
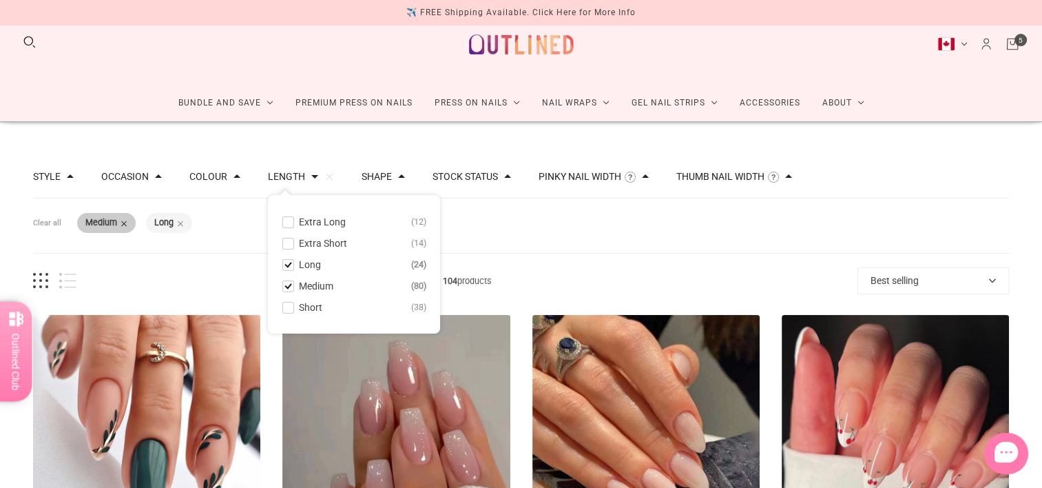
click at [125, 223] on span at bounding box center [124, 223] width 7 height 7
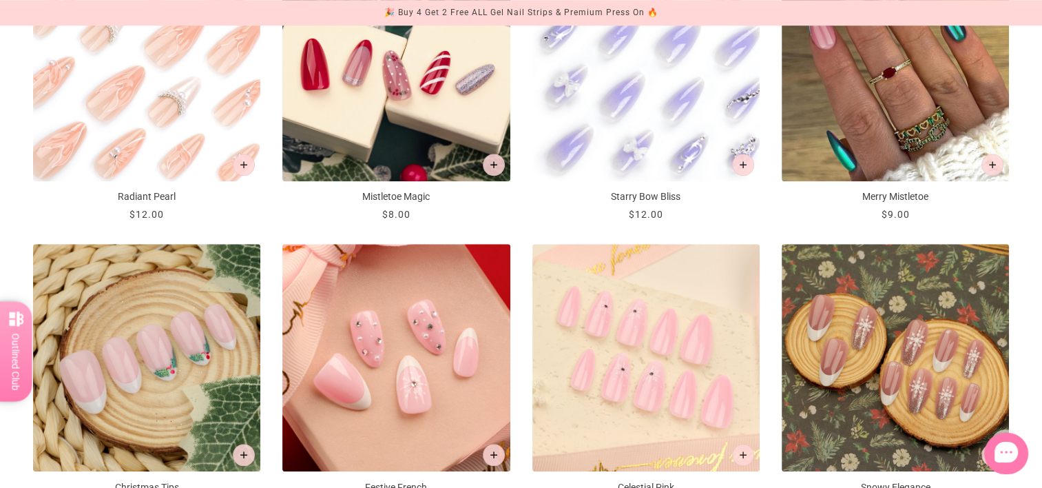
scroll to position [1256, 0]
